Goal: Find contact information: Find contact information

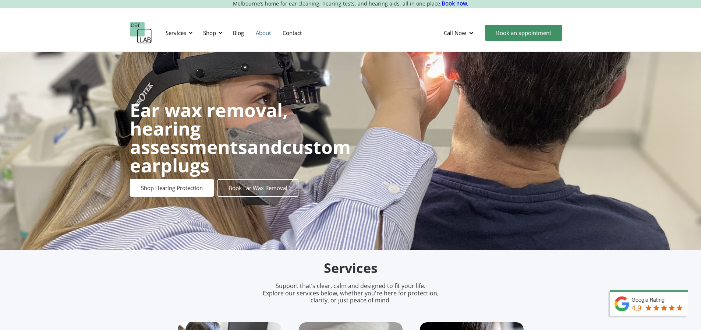
click at [267, 35] on link "About" at bounding box center [263, 32] width 27 height 21
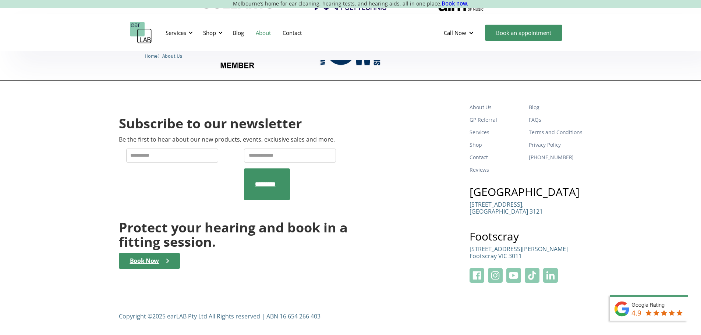
scroll to position [1197, 0]
click at [481, 277] on img at bounding box center [476, 275] width 15 height 15
click at [490, 104] on link "About Us" at bounding box center [495, 107] width 53 height 13
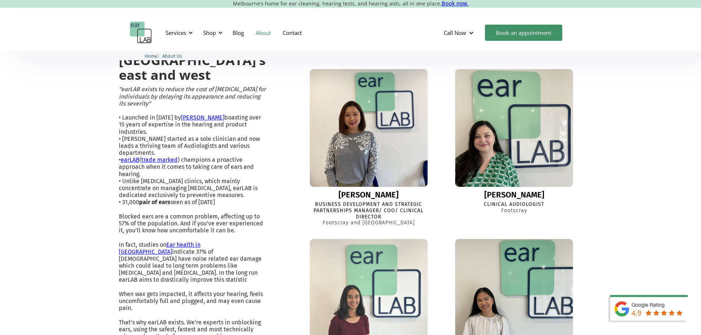
scroll to position [221, 0]
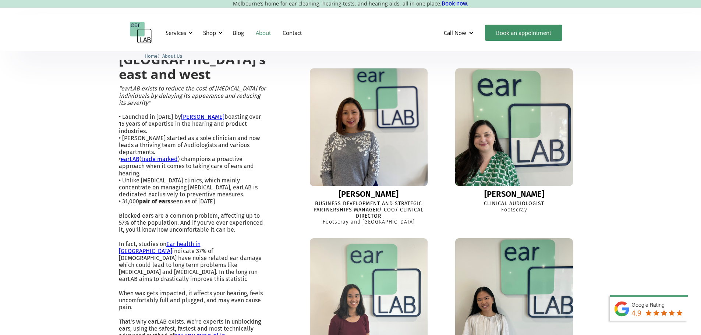
click at [364, 199] on div "[PERSON_NAME]" at bounding box center [368, 194] width 60 height 9
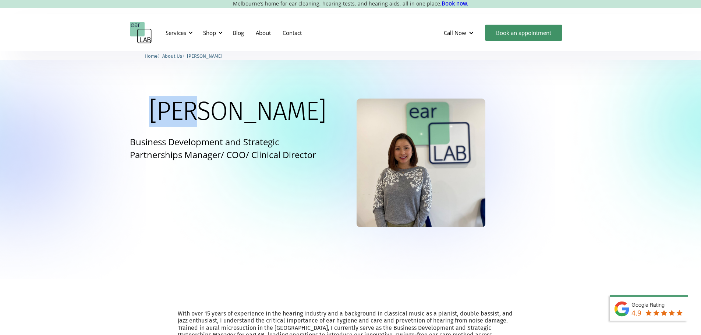
drag, startPoint x: 292, startPoint y: 113, endPoint x: 317, endPoint y: 116, distance: 24.9
click at [328, 118] on div "[PERSON_NAME] Business Development and Strategic Partnerships Manager/ COO/ Cli…" at bounding box center [350, 163] width 441 height 129
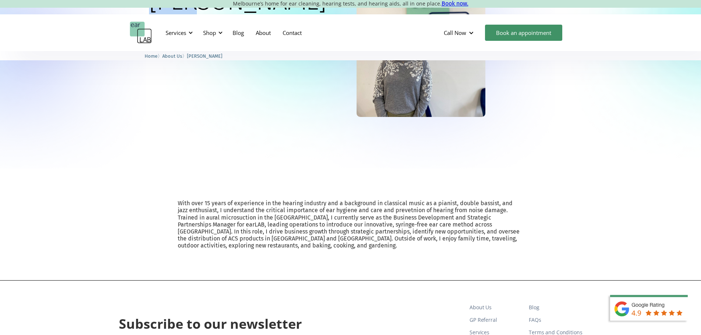
scroll to position [37, 0]
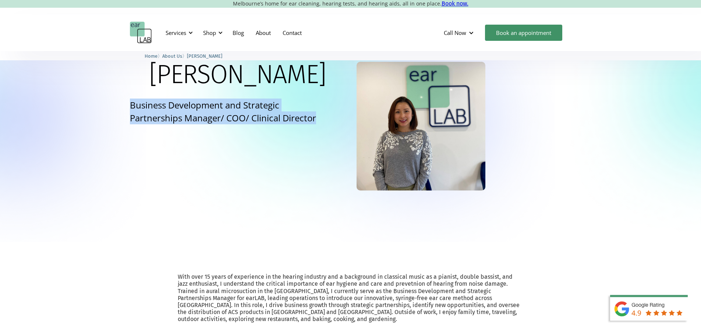
drag, startPoint x: 126, startPoint y: 104, endPoint x: 326, endPoint y: 120, distance: 200.3
click at [326, 120] on div "Lisa Business Development and Strategic Partnerships Manager/ COO/ Clinical Dir…" at bounding box center [350, 128] width 701 height 228
click at [266, 134] on div "Lisa Business Development and Strategic Partnerships Manager/ COO/ Clinical Dir…" at bounding box center [350, 126] width 441 height 129
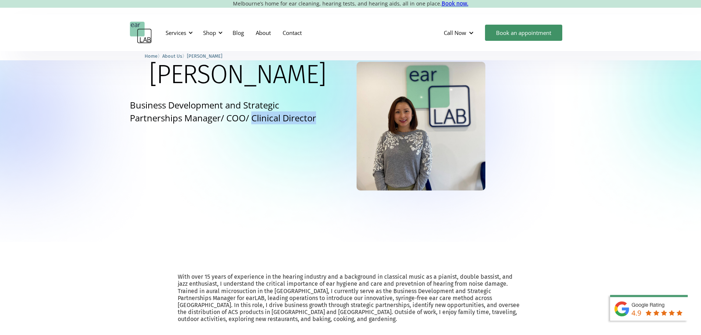
drag, startPoint x: 253, startPoint y: 117, endPoint x: 324, endPoint y: 118, distance: 71.0
click at [324, 118] on p "Business Development and Strategic Partnerships Manager/ COO/ Clinical Director" at bounding box center [228, 112] width 196 height 26
copy p "Clinical Director"
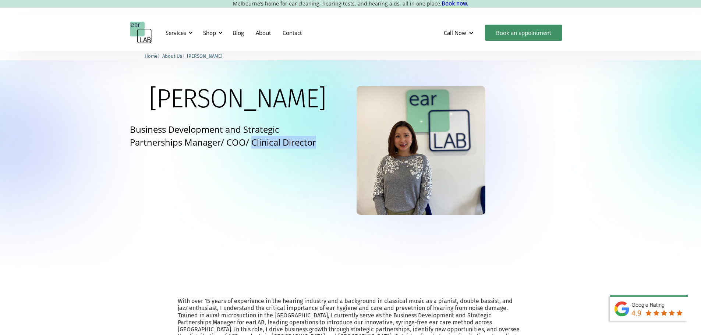
scroll to position [0, 0]
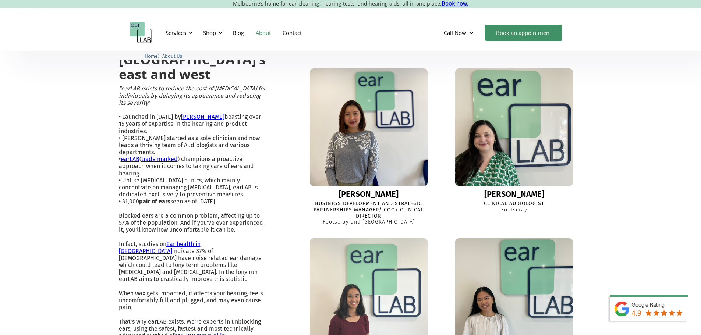
click at [218, 120] on link "[PERSON_NAME]" at bounding box center [202, 116] width 43 height 7
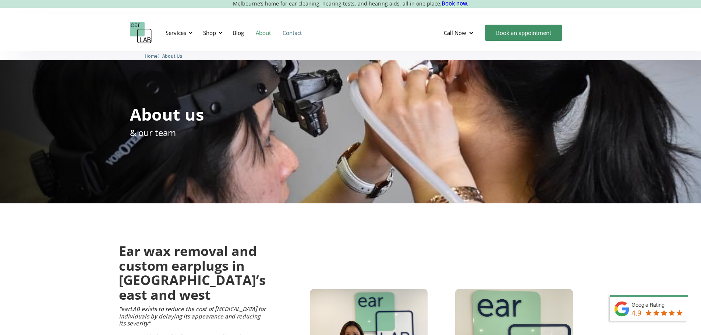
click at [284, 32] on link "Contact" at bounding box center [292, 32] width 31 height 21
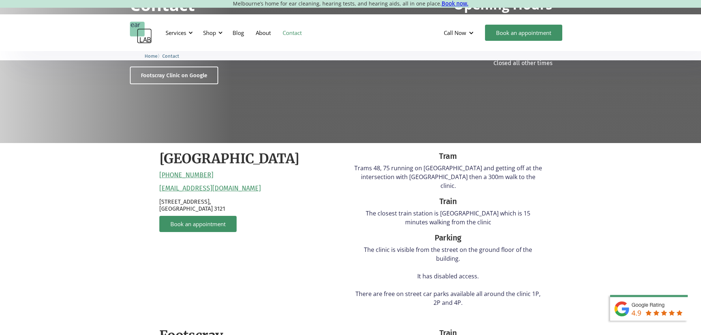
scroll to position [110, 0]
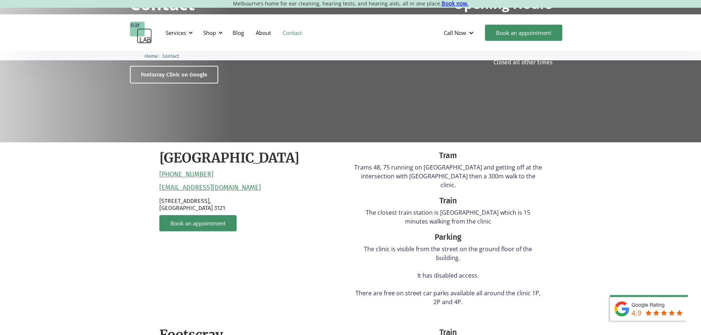
click at [281, 210] on p "[STREET_ADDRESS]" at bounding box center [253, 205] width 188 height 14
drag, startPoint x: 209, startPoint y: 172, endPoint x: 183, endPoint y: 176, distance: 26.0
click at [183, 176] on div "[GEOGRAPHIC_DATA] [PHONE_NUMBER] [EMAIL_ADDRESS][DOMAIN_NAME] [STREET_ADDRESS] …" at bounding box center [253, 231] width 188 height 162
click at [242, 174] on div "[GEOGRAPHIC_DATA] [PHONE_NUMBER] [EMAIL_ADDRESS][DOMAIN_NAME] [STREET_ADDRESS] …" at bounding box center [253, 231] width 188 height 162
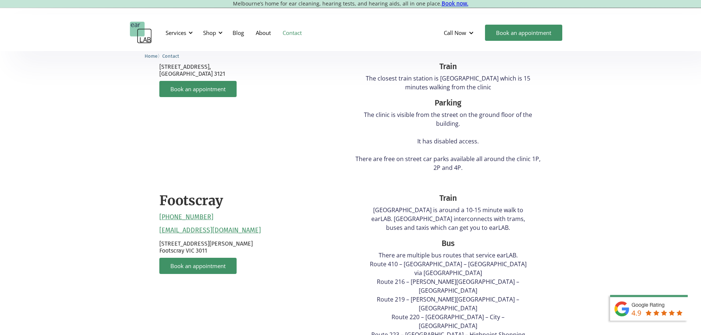
scroll to position [147, 0]
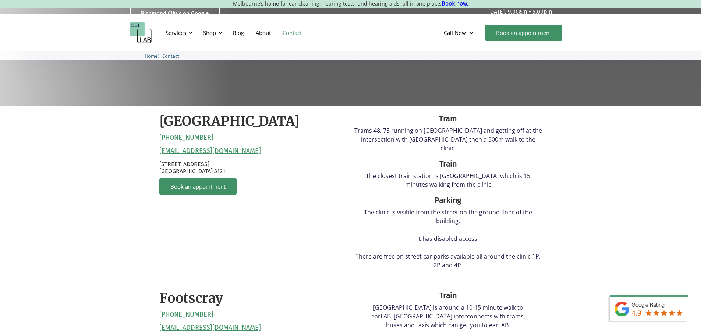
drag, startPoint x: 240, startPoint y: 152, endPoint x: 188, endPoint y: 151, distance: 51.5
click at [188, 151] on div "[GEOGRAPHIC_DATA] [PHONE_NUMBER] [EMAIL_ADDRESS][DOMAIN_NAME] [STREET_ADDRESS] …" at bounding box center [253, 194] width 188 height 162
click at [299, 175] on p "[STREET_ADDRESS]" at bounding box center [253, 168] width 188 height 14
drag, startPoint x: 243, startPoint y: 151, endPoint x: 157, endPoint y: 150, distance: 85.7
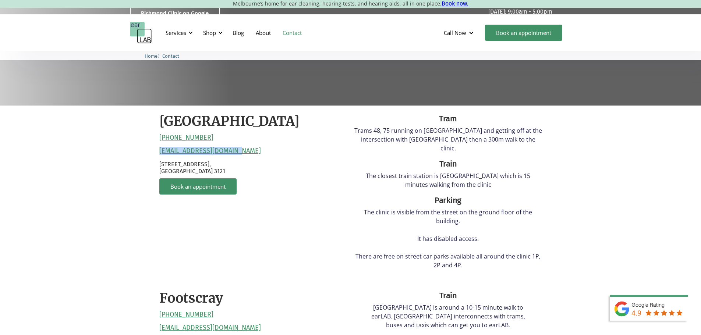
copy link "[EMAIL_ADDRESS][DOMAIN_NAME]"
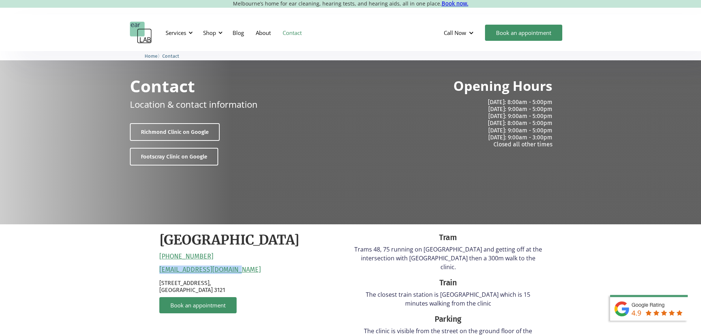
scroll to position [0, 0]
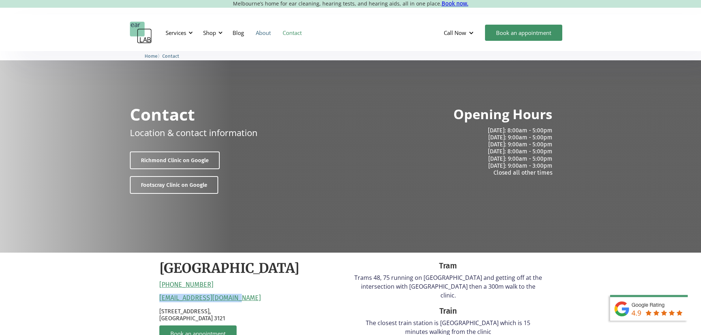
click at [262, 29] on link "About" at bounding box center [263, 32] width 27 height 21
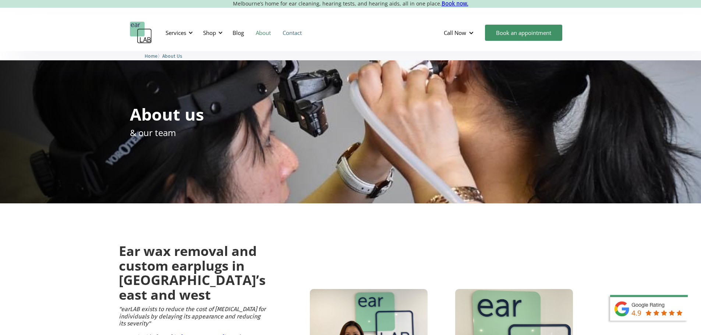
click at [291, 30] on link "Contact" at bounding box center [292, 32] width 31 height 21
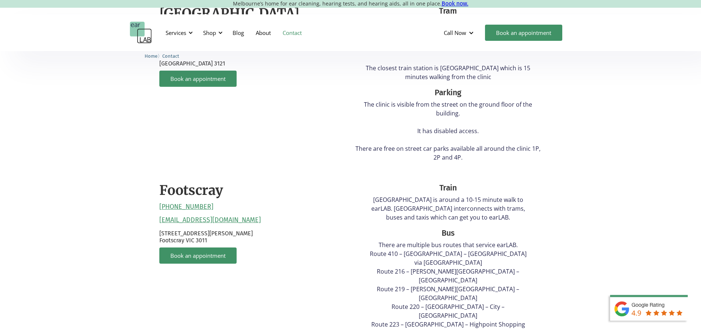
scroll to position [257, 0]
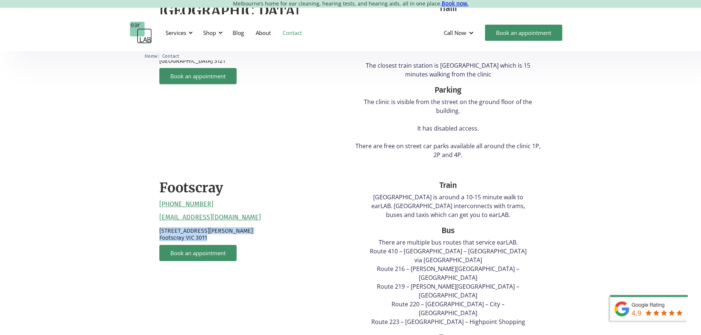
drag, startPoint x: 159, startPoint y: 223, endPoint x: 224, endPoint y: 228, distance: 65.0
click at [224, 228] on p "Suite 4B, Level 1, 30 Eleanor St Footscray VIC 3011" at bounding box center [253, 234] width 188 height 14
copy p "Suite 4B, Level 1, 30 Eleanor St Footscray VIC 3011"
drag, startPoint x: 249, startPoint y: 191, endPoint x: 250, endPoint y: 195, distance: 4.3
click at [249, 191] on div "Footscray (03) 9317 7567 reception@earlab.com.au Suite 4B, Level 1, 30 Eleanor …" at bounding box center [253, 332] width 188 height 321
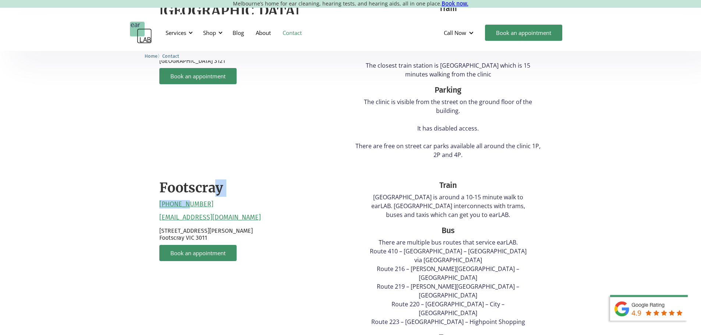
drag, startPoint x: 209, startPoint y: 195, endPoint x: 216, endPoint y: 200, distance: 9.3
click at [183, 195] on div "Footscray (03) 9317 7567 reception@earlab.com.au Suite 4B, Level 1, 30 Eleanor …" at bounding box center [253, 332] width 188 height 321
click at [298, 182] on div "Footscray (03) 9317 7567 reception@earlab.com.au Suite 4B, Level 1, 30 Eleanor …" at bounding box center [253, 332] width 188 height 321
drag, startPoint x: 205, startPoint y: 195, endPoint x: 158, endPoint y: 194, distance: 46.7
click at [158, 194] on div "[GEOGRAPHIC_DATA] [PHONE_NUMBER] [EMAIL_ADDRESS][DOMAIN_NAME] [STREET_ADDRESS] …" at bounding box center [350, 247] width 397 height 505
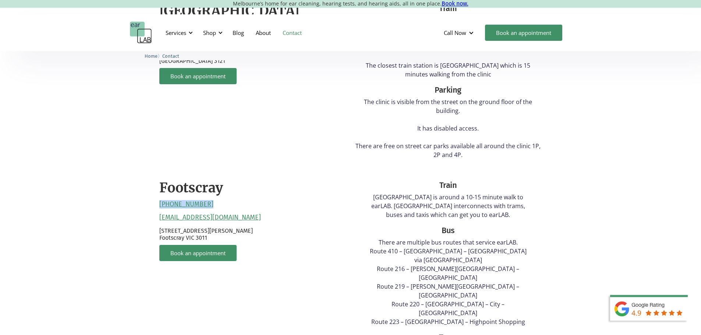
copy link "[PHONE_NUMBER]"
